Goal: Communication & Community: Answer question/provide support

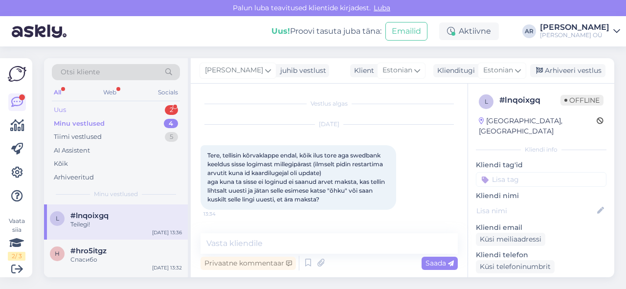
drag, startPoint x: 0, startPoint y: 0, endPoint x: 134, endPoint y: 113, distance: 175.1
click at [134, 113] on div "Uus 2" at bounding box center [116, 110] width 128 height 14
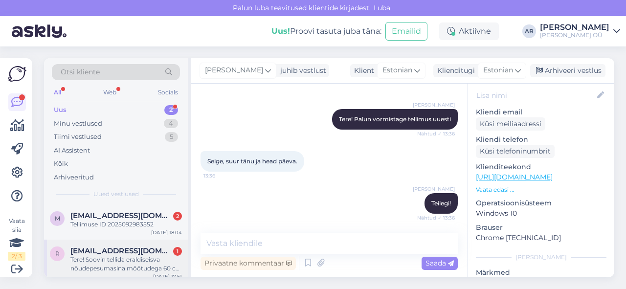
click at [158, 268] on div "Tere! Soovin tellida eraldiseisva nõudepesumasina mõõtudega 60 cm lai ja 82 cm …" at bounding box center [126, 264] width 112 height 18
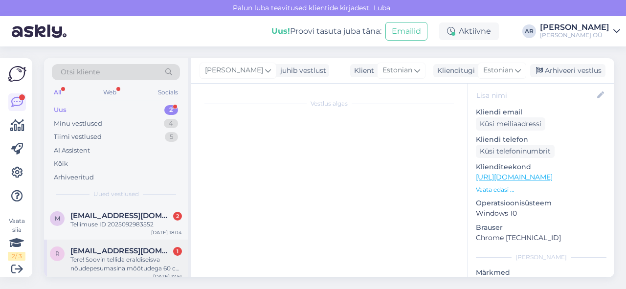
scroll to position [14, 0]
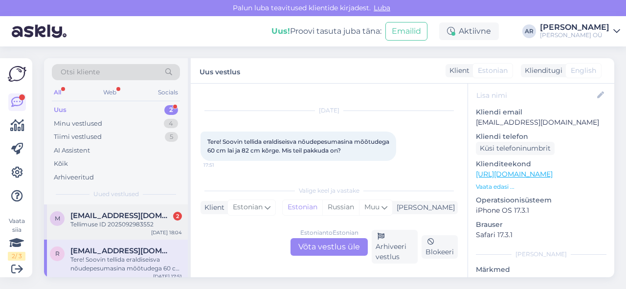
click at [145, 227] on div "Tellimuse ID 2025092983552" at bounding box center [126, 224] width 112 height 9
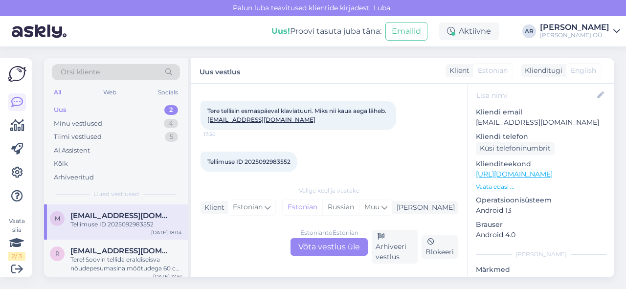
scroll to position [51, 0]
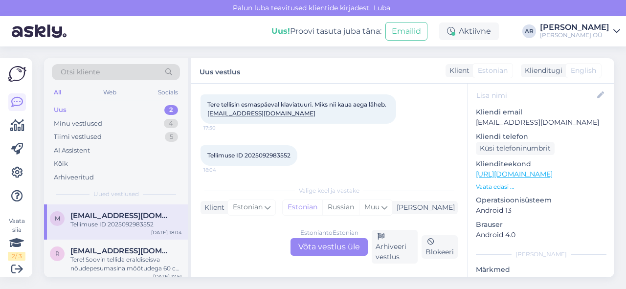
click at [332, 247] on div "Estonian to Estonian Võta vestlus üle" at bounding box center [329, 247] width 77 height 18
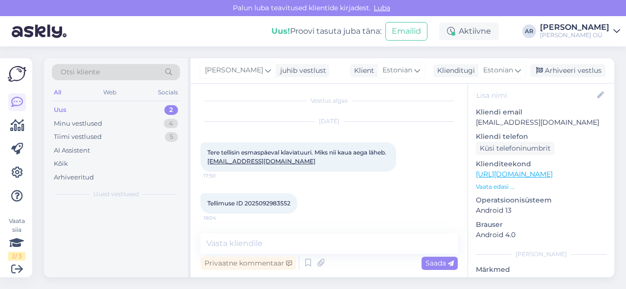
scroll to position [3, 0]
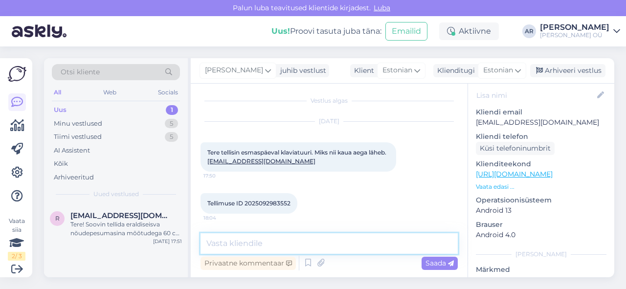
click at [299, 243] on textarea at bounding box center [329, 243] width 257 height 21
type textarea "Tere! Kontrollin"
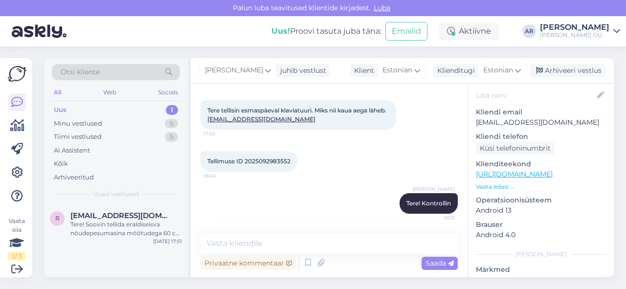
click at [260, 162] on span "Tellimuse ID 2025092983552" at bounding box center [249, 161] width 83 height 7
copy div "2025092983552 18:04"
click at [272, 162] on span "Tellimuse ID 2025092983552" at bounding box center [249, 161] width 83 height 7
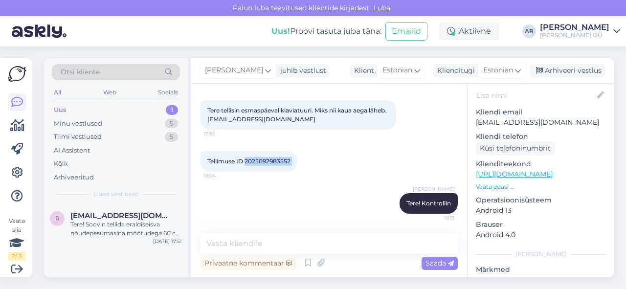
copy div "2025092983552 18:04"
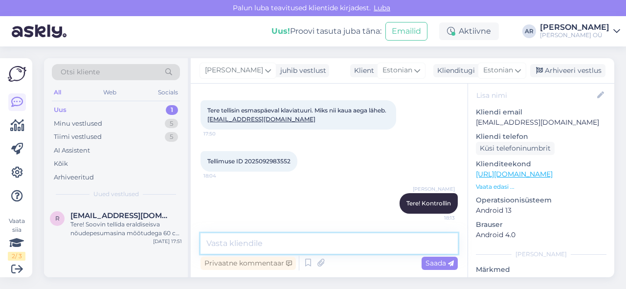
click at [279, 247] on textarea at bounding box center [329, 243] width 257 height 21
type textarea "Tarneaeg on 3-5 tööpäeva, peab homme saabuma"
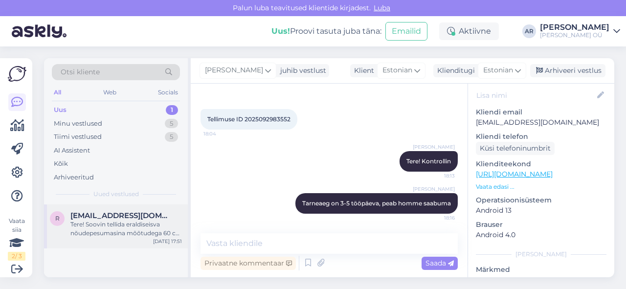
click at [125, 231] on div "Tere! Soovin tellida eraldiseisva nõudepesumasina mõõtudega 60 cm lai ja 82 cm …" at bounding box center [126, 229] width 112 height 18
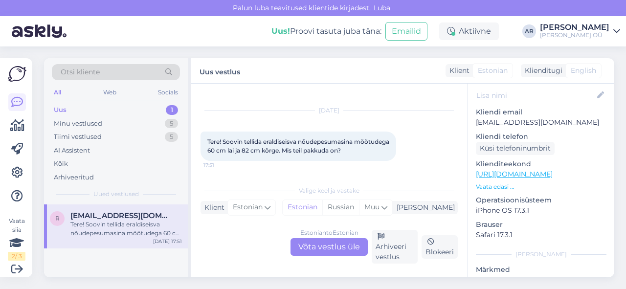
click at [342, 251] on div "Estonian to Estonian Võta vestlus üle" at bounding box center [329, 247] width 77 height 18
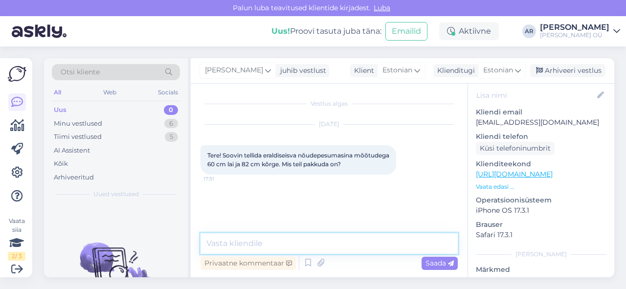
click at [341, 250] on textarea at bounding box center [329, 243] width 257 height 21
type textarea "Tere!"
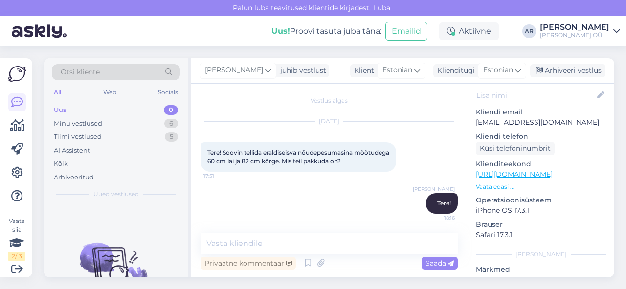
click at [507, 170] on link "[URL][DOMAIN_NAME]" at bounding box center [514, 174] width 77 height 9
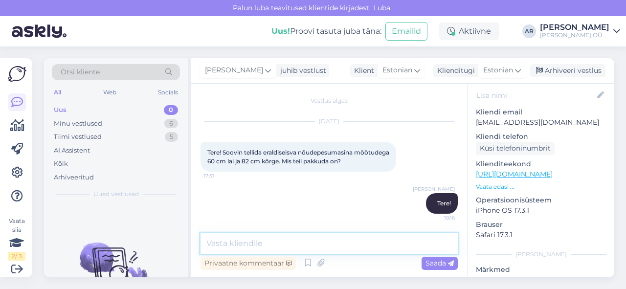
click at [303, 241] on textarea at bounding box center [329, 243] width 257 height 21
type textarea "Kontrollin"
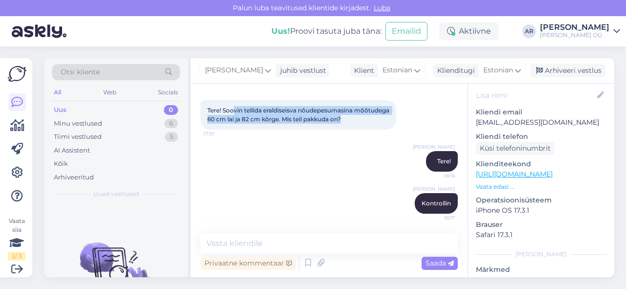
scroll to position [0, 0]
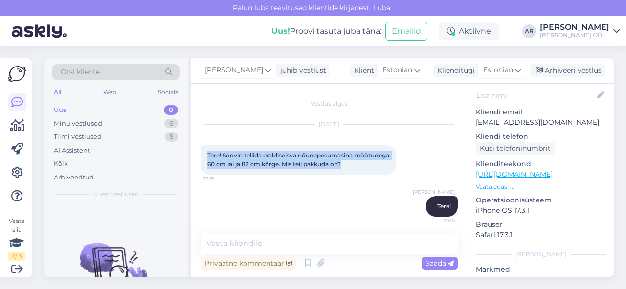
drag, startPoint x: 384, startPoint y: 121, endPoint x: 207, endPoint y: 151, distance: 179.6
click at [207, 151] on div "Tere! Soovin tellida eraldiseisva nõudepesumasina mõõtudega 60 cm lai ja 82 cm …" at bounding box center [299, 159] width 196 height 29
copy span "Tere! Soovin tellida eraldiseisva nõudepesumasina mõõtudega 60 cm lai ja 82 cm …"
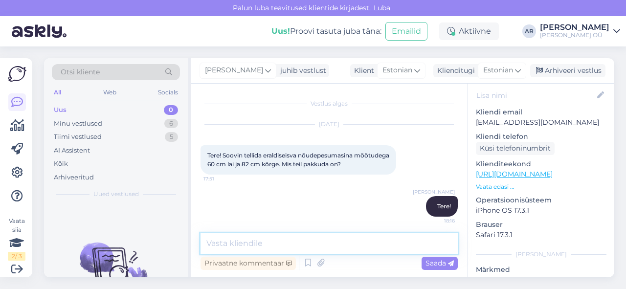
click at [274, 252] on textarea at bounding box center [329, 243] width 257 height 21
paste textarea "[URL][DOMAIN_NAME]"
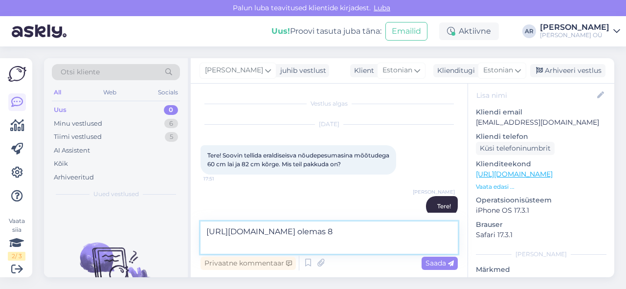
type textarea "[URL][DOMAIN_NAME] olemas 85"
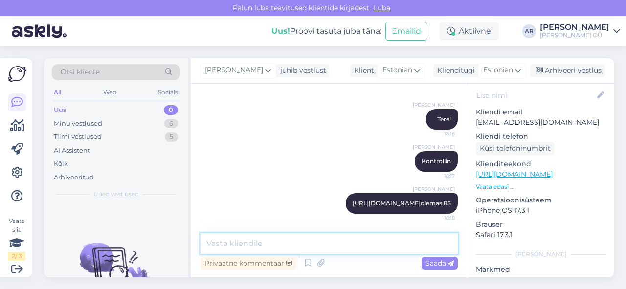
click at [269, 246] on textarea at bounding box center [329, 243] width 257 height 21
paste textarea "[URL][DOMAIN_NAME]"
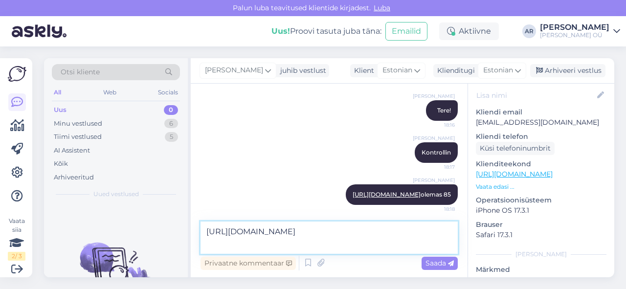
scroll to position [108, 0]
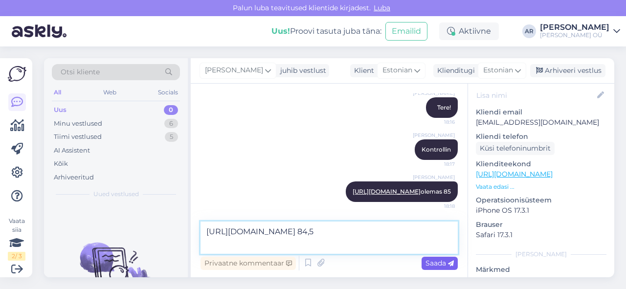
type textarea "[URL][DOMAIN_NAME] 84,5"
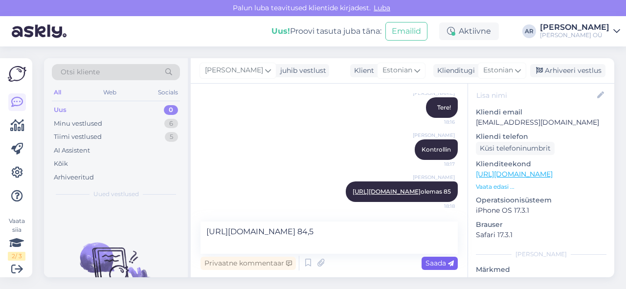
click at [430, 264] on span "Saada" at bounding box center [440, 263] width 28 height 9
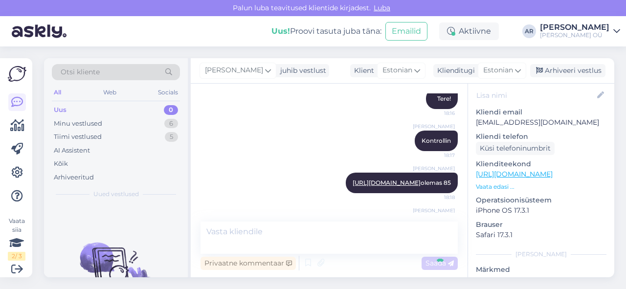
scroll to position [147, 0]
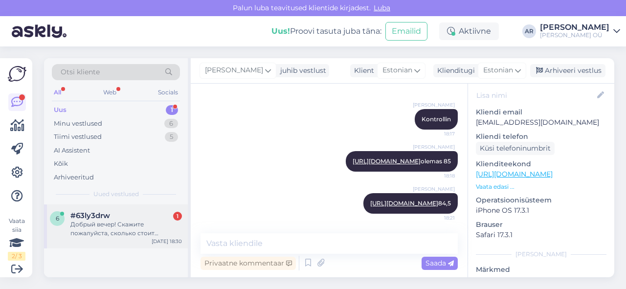
click at [133, 224] on div "Добрый вечер! Скажите пожалуйста, сколько стоит электронное пианино?" at bounding box center [126, 229] width 112 height 18
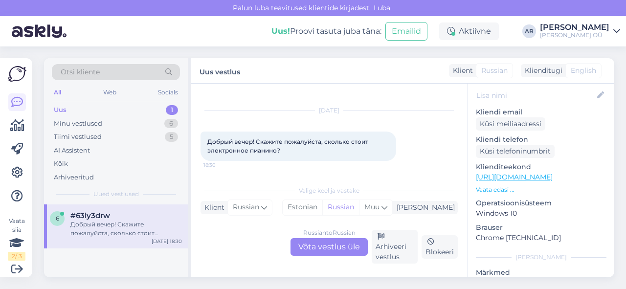
click at [520, 173] on link "[URL][DOMAIN_NAME]" at bounding box center [514, 177] width 77 height 9
click at [339, 252] on div "Russian to Russian Võta vestlus üle" at bounding box center [329, 247] width 77 height 18
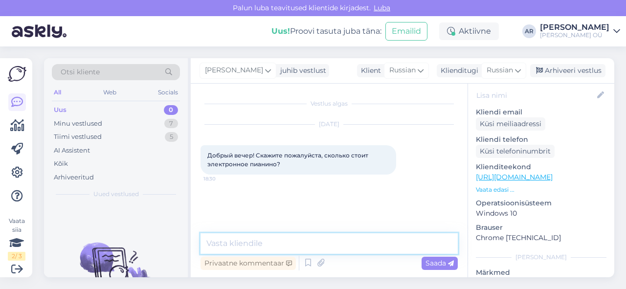
click at [337, 243] on textarea at bounding box center [329, 243] width 257 height 21
type textarea "Здравсвтуйте"
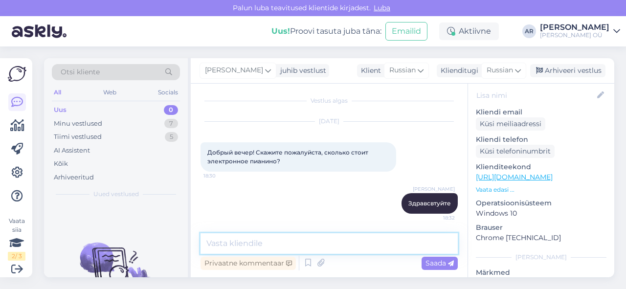
paste textarea "[URL][DOMAIN_NAME]"
type textarea "[URL][DOMAIN_NAME]"
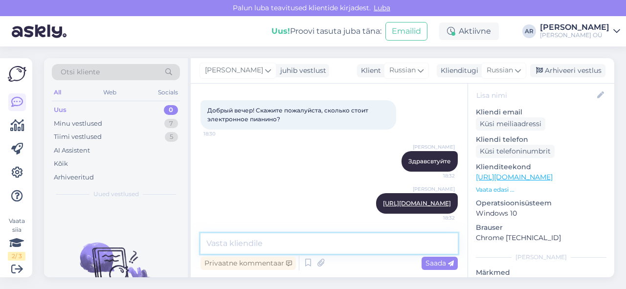
drag, startPoint x: 337, startPoint y: 243, endPoint x: 335, endPoint y: 197, distance: 46.0
click at [335, 197] on div "Vestlus algas [DATE] Добрый вечер! Скажите пожалуйста, сколько стоит электронно…" at bounding box center [329, 181] width 277 height 194
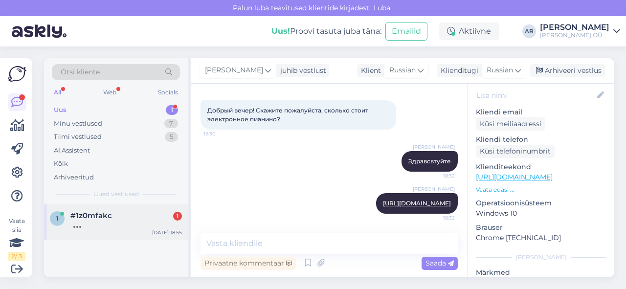
click at [114, 236] on div "1 #1z0mfakc 1 [DATE] 18:55" at bounding box center [116, 222] width 144 height 35
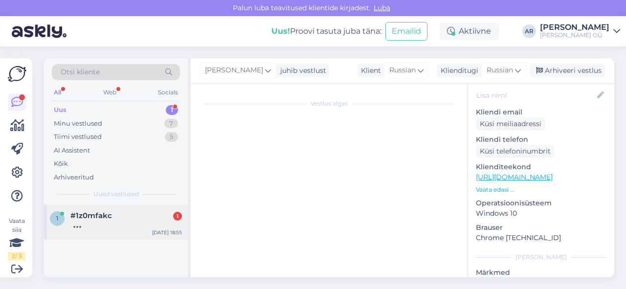
scroll to position [5, 0]
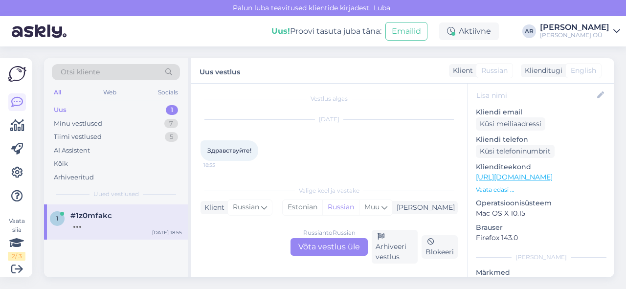
click at [307, 247] on div "Russian to Russian Võta vestlus üle" at bounding box center [329, 247] width 77 height 18
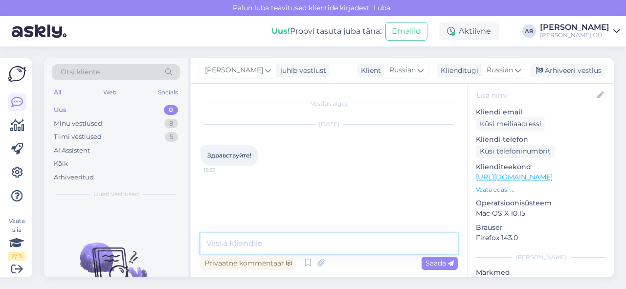
click at [301, 247] on textarea at bounding box center [329, 243] width 257 height 21
type textarea "Х"
type textarea "з"
type textarea "Здравствуйте"
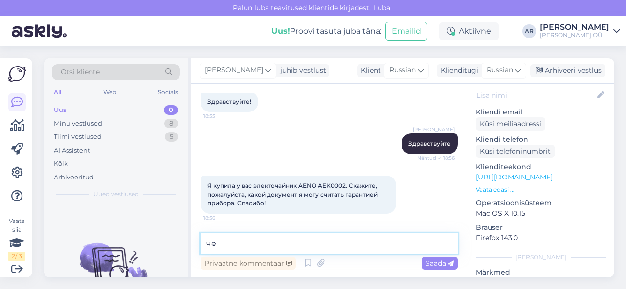
type textarea "ч"
type textarea "Чек"
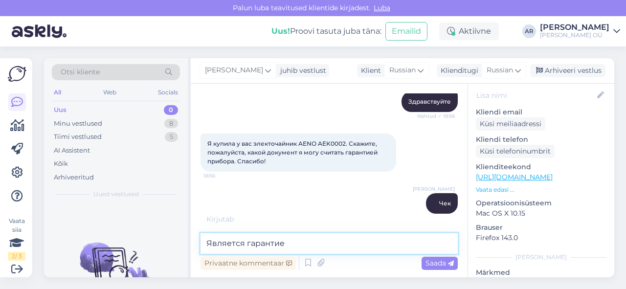
type textarea "Является гарантией"
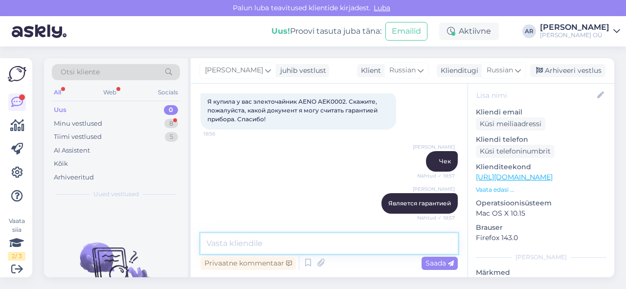
scroll to position [180, 0]
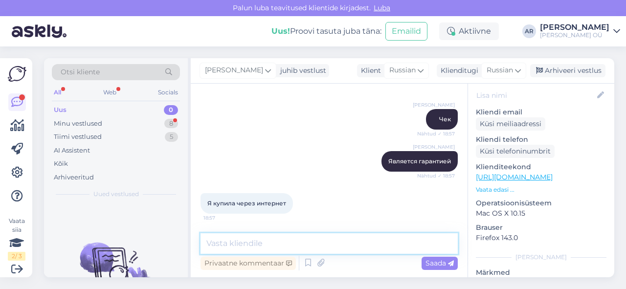
click at [250, 243] on textarea at bounding box center [329, 243] width 257 height 21
type textarea "в"
type textarea "Вам прислали на почту saateleht"
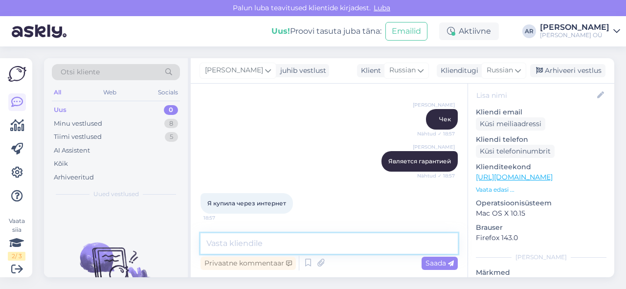
scroll to position [222, 0]
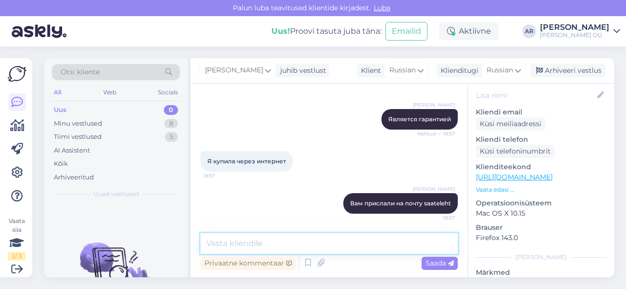
type textarea "_"
type textarea "?"
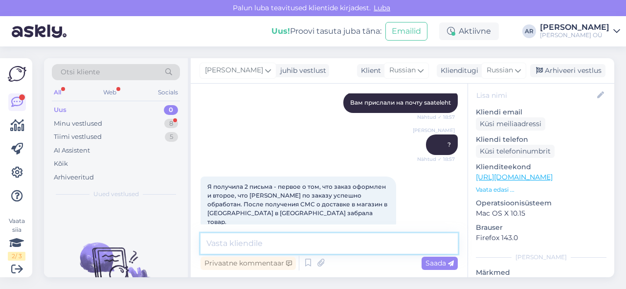
scroll to position [333, 0]
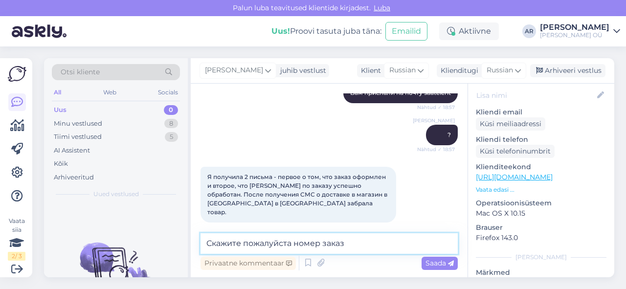
type textarea "Скажите пожалуйста номер заказа"
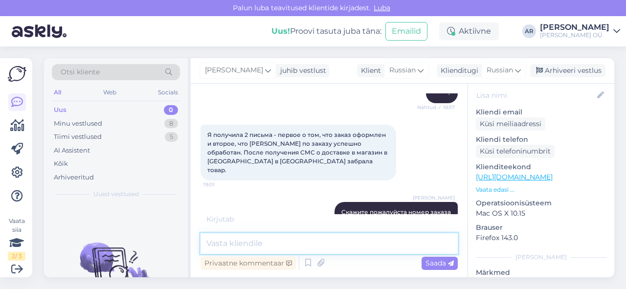
scroll to position [417, 0]
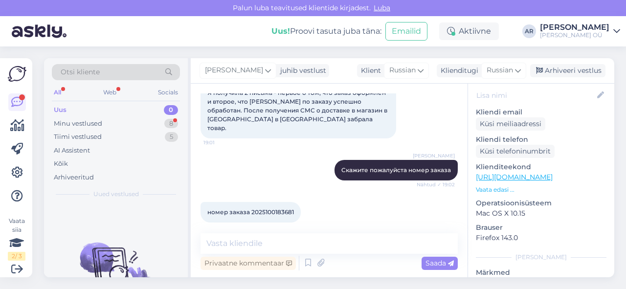
click at [286, 208] on span "номер заказа 2025100183681" at bounding box center [251, 211] width 87 height 7
copy div "2025100183681 19:03"
click at [321, 263] on icon at bounding box center [321, 263] width 14 height 15
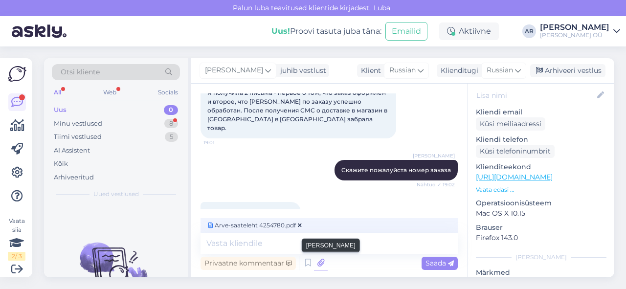
scroll to position [427, 0]
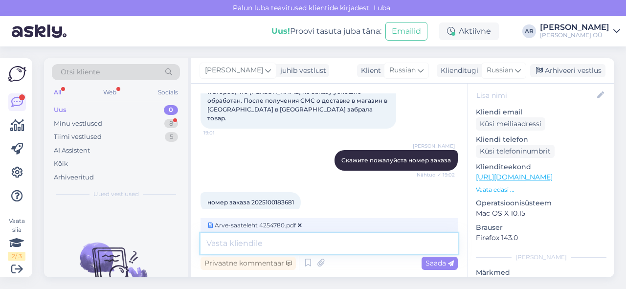
click at [276, 243] on textarea at bounding box center [329, 243] width 257 height 21
type textarea "Пожалуйста ваш чек"
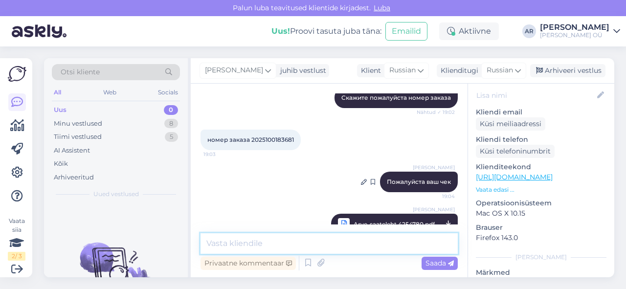
scroll to position [501, 0]
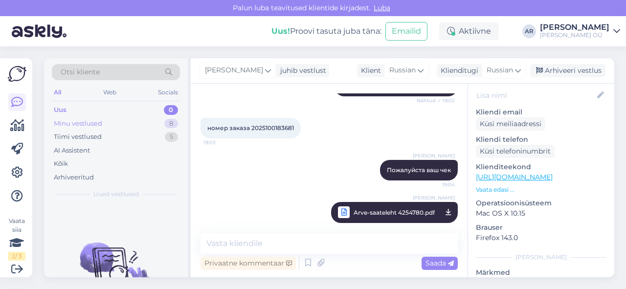
click at [143, 124] on div "Minu vestlused 8" at bounding box center [116, 124] width 128 height 14
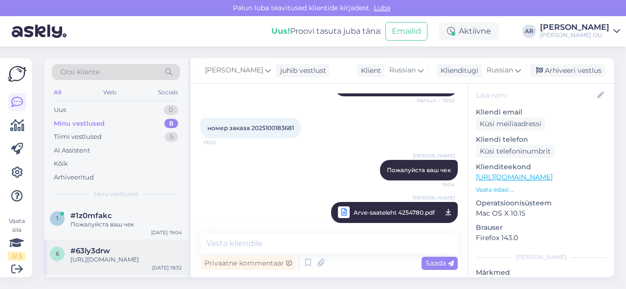
click at [143, 243] on div "6 #63ly3drw [URL][DOMAIN_NAME] [DATE] 18:32" at bounding box center [116, 257] width 144 height 35
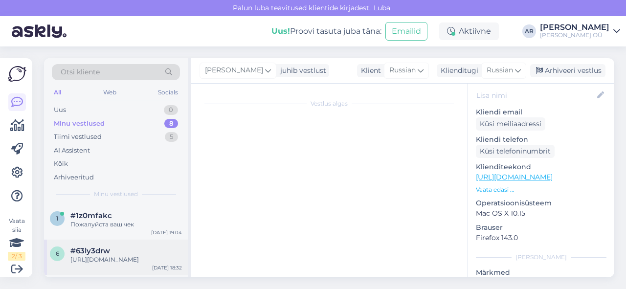
scroll to position [45, 0]
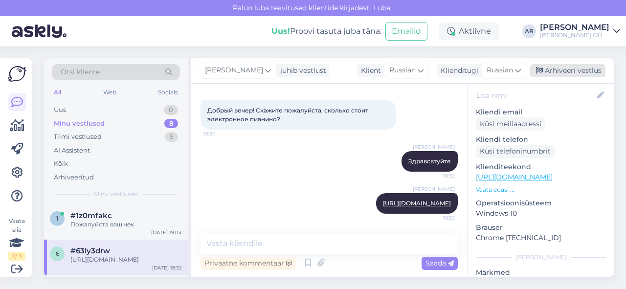
click at [561, 74] on div "[PERSON_NAME] juhib vestlust Klient [DEMOGRAPHIC_DATA] Klienditugi [DEMOGRAPHIC…" at bounding box center [403, 70] width 424 height 25
click at [561, 74] on div "Arhiveeri vestlus" at bounding box center [568, 70] width 75 height 13
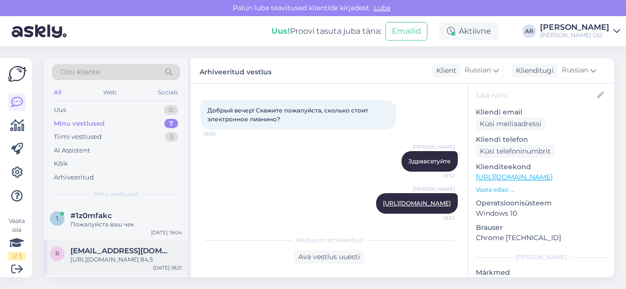
click at [155, 258] on div "[URL][DOMAIN_NAME] 84,5" at bounding box center [126, 259] width 112 height 9
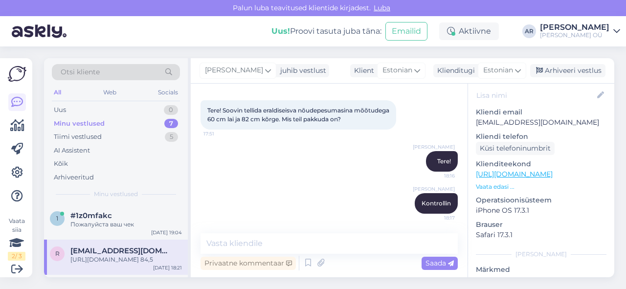
scroll to position [147, 0]
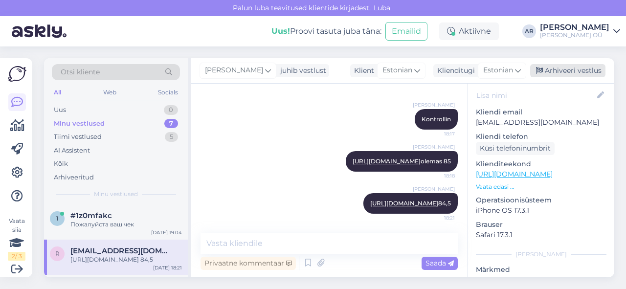
click at [542, 75] on div "Arhiveeri vestlus" at bounding box center [568, 70] width 75 height 13
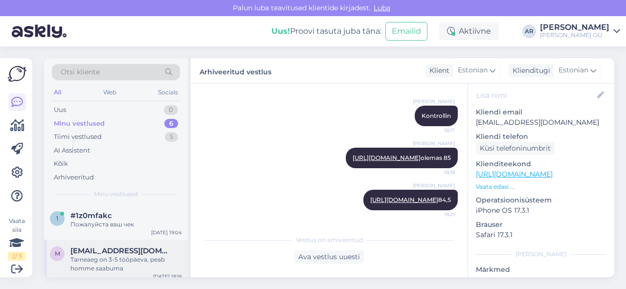
click at [163, 260] on div "Tarneaeg on 3-5 tööpäeva, peab homme saabuma" at bounding box center [126, 264] width 112 height 18
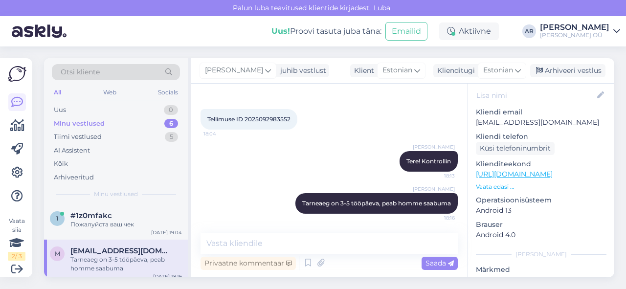
click at [564, 78] on div "[PERSON_NAME] juhib vestlust Klient [DEMOGRAPHIC_DATA] Klienditugi [DEMOGRAPHIC…" at bounding box center [403, 70] width 424 height 25
click at [564, 73] on div "Arhiveeri vestlus" at bounding box center [568, 70] width 75 height 13
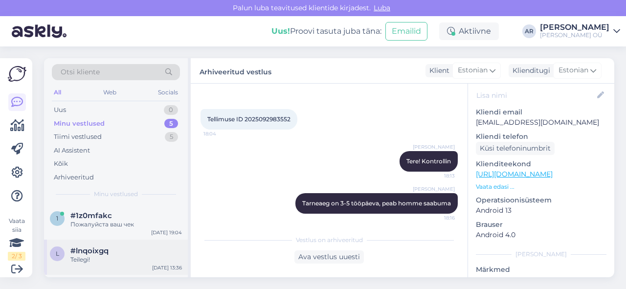
click at [149, 254] on div "#lnqoixgq" at bounding box center [126, 251] width 112 height 9
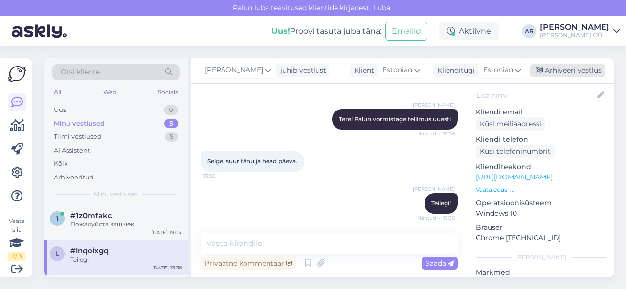
click at [543, 70] on icon at bounding box center [539, 71] width 7 height 7
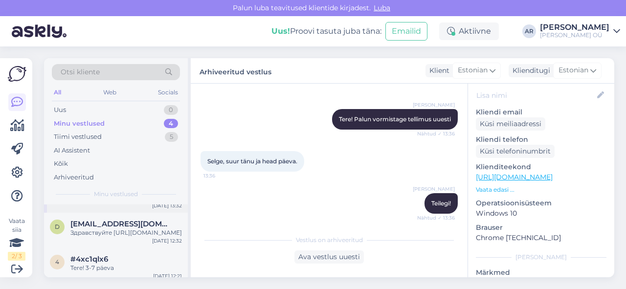
scroll to position [60, 0]
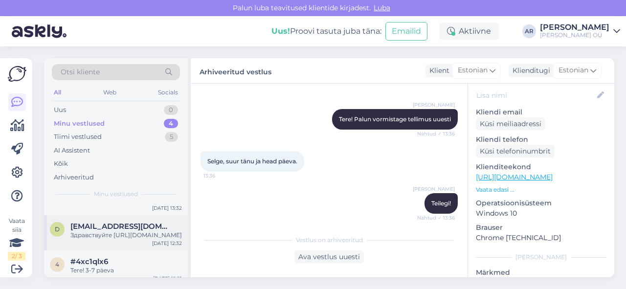
click at [149, 231] on div "Здравствуйте [URL][DOMAIN_NAME]" at bounding box center [126, 235] width 112 height 9
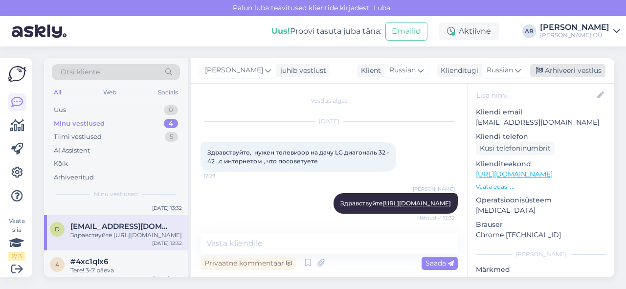
click at [572, 73] on div "Arhiveeri vestlus" at bounding box center [568, 70] width 75 height 13
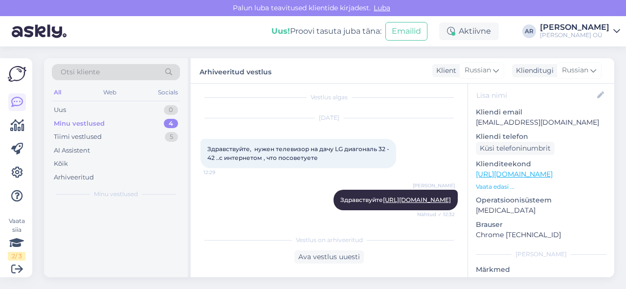
scroll to position [0, 0]
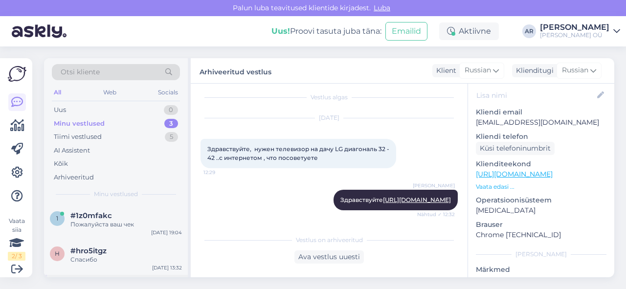
click at [121, 275] on div "4 #4xc1qlx6 Tere! 3-7 päeva [DATE] 12:21" at bounding box center [116, 292] width 144 height 35
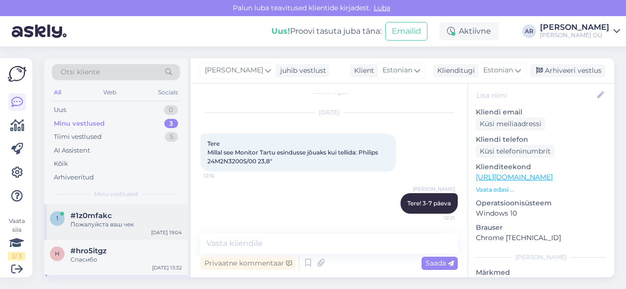
click at [133, 235] on div "1 #1z0mfakc Пожалуйста ваш чек [DATE] 19:04" at bounding box center [116, 222] width 144 height 35
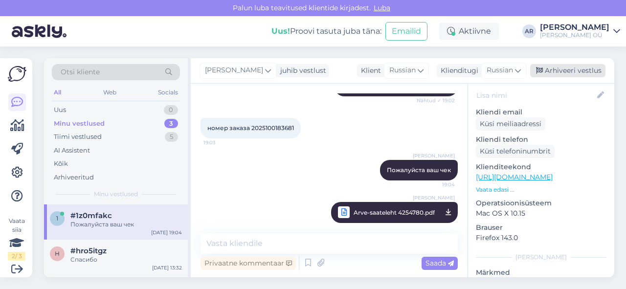
click at [568, 65] on div "Arhiveeri vestlus" at bounding box center [568, 70] width 75 height 13
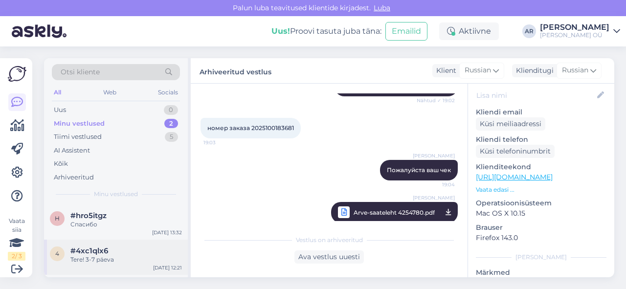
click at [80, 254] on span "#4xc1qlx6" at bounding box center [89, 251] width 38 height 9
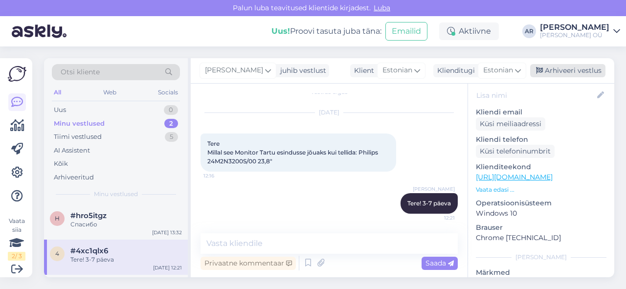
click at [572, 69] on div "Arhiveeri vestlus" at bounding box center [568, 70] width 75 height 13
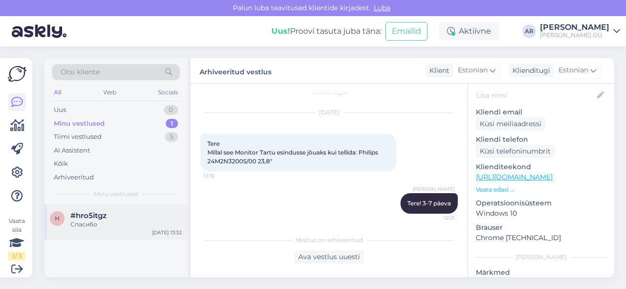
click at [142, 231] on div "h #hro5itgz Спасибо [DATE] 13:32" at bounding box center [116, 222] width 144 height 35
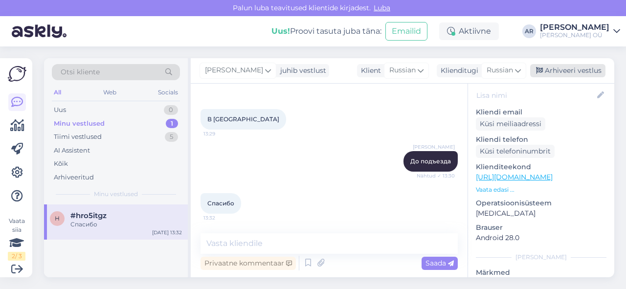
click at [552, 69] on div "Arhiveeri vestlus" at bounding box center [568, 70] width 75 height 13
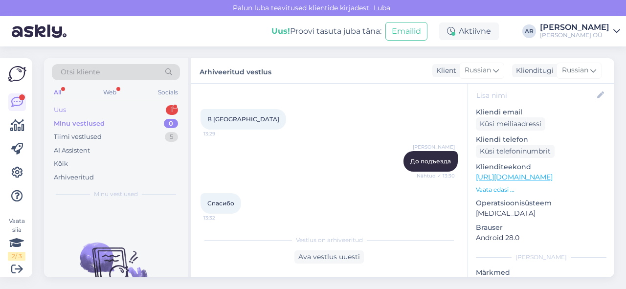
click at [155, 112] on div "Uus 1" at bounding box center [116, 110] width 128 height 14
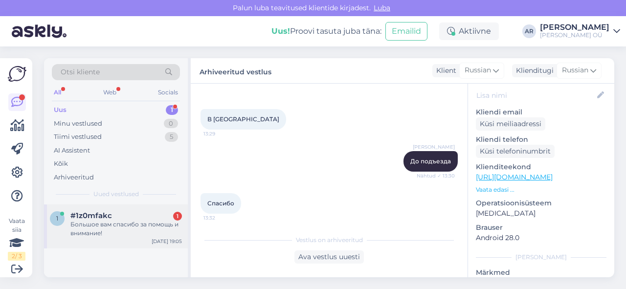
click at [180, 237] on div "Большое вам спасибо за помощь и внимание!" at bounding box center [126, 229] width 112 height 18
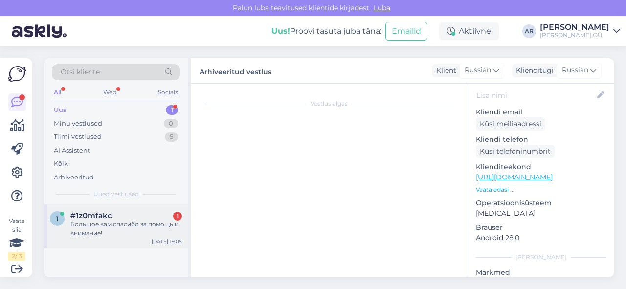
scroll to position [597, 0]
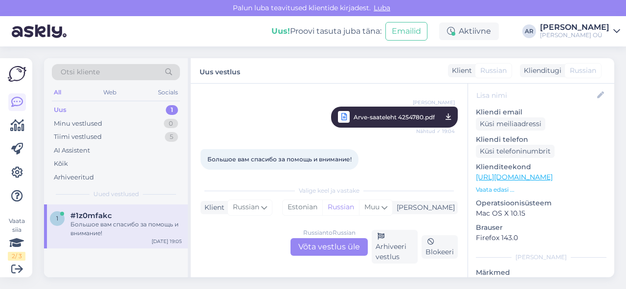
click at [315, 237] on div "Russian to Russian Võta vestlus üle Arhiveeri vestlus Blokeeri" at bounding box center [329, 247] width 257 height 34
click at [316, 245] on div "Russian to Russian Võta vestlus üle" at bounding box center [329, 247] width 77 height 18
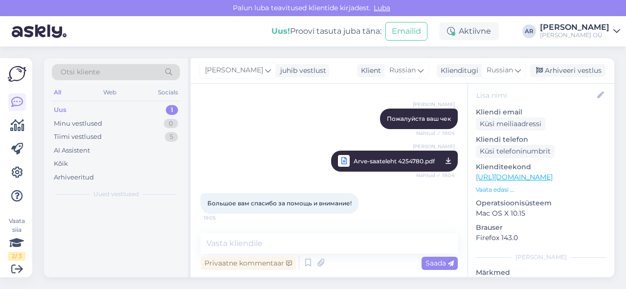
scroll to position [544, 0]
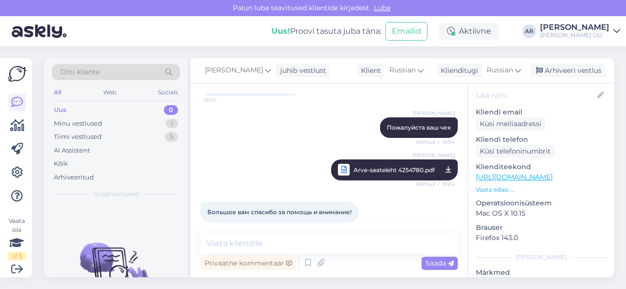
click at [309, 226] on div "Vestlus algas [DATE] Здравствуйте! 18:55 [PERSON_NAME] Здравствуйте Nähtud ✓ 18…" at bounding box center [329, 181] width 277 height 194
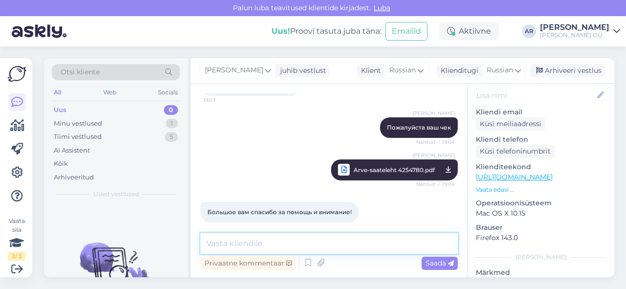
click at [309, 241] on textarea at bounding box center [329, 243] width 257 height 21
type textarea "Пожалуйста!"
